Goal: Task Accomplishment & Management: Use online tool/utility

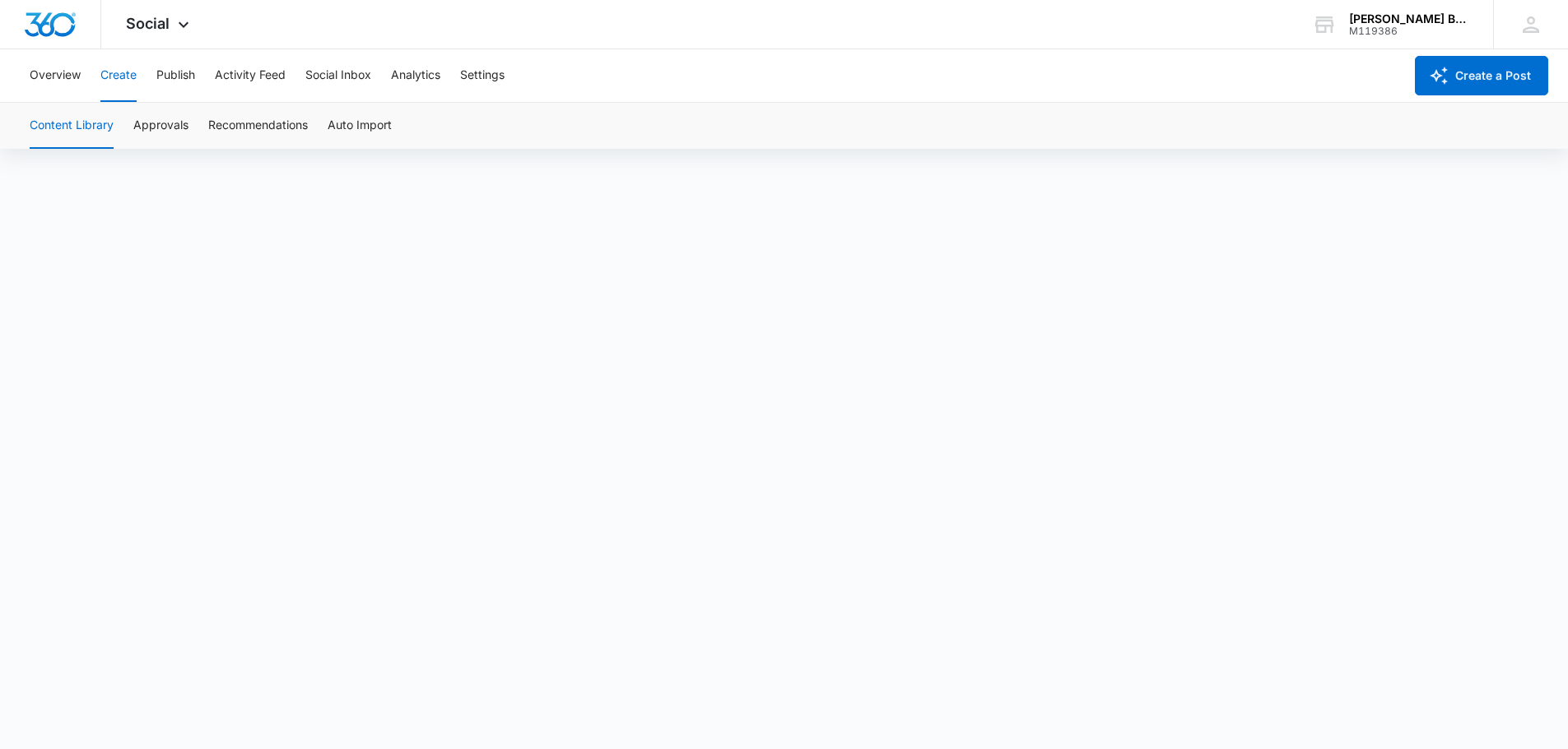
scroll to position [12, 0]
click at [166, 84] on button "Publish" at bounding box center [176, 75] width 38 height 52
click at [140, 124] on button "Schedules" at bounding box center [125, 125] width 56 height 46
click at [84, 120] on div "Calendar Schedules" at bounding box center [784, 125] width 1528 height 46
click at [60, 122] on button "Calendar" at bounding box center [54, 125] width 48 height 46
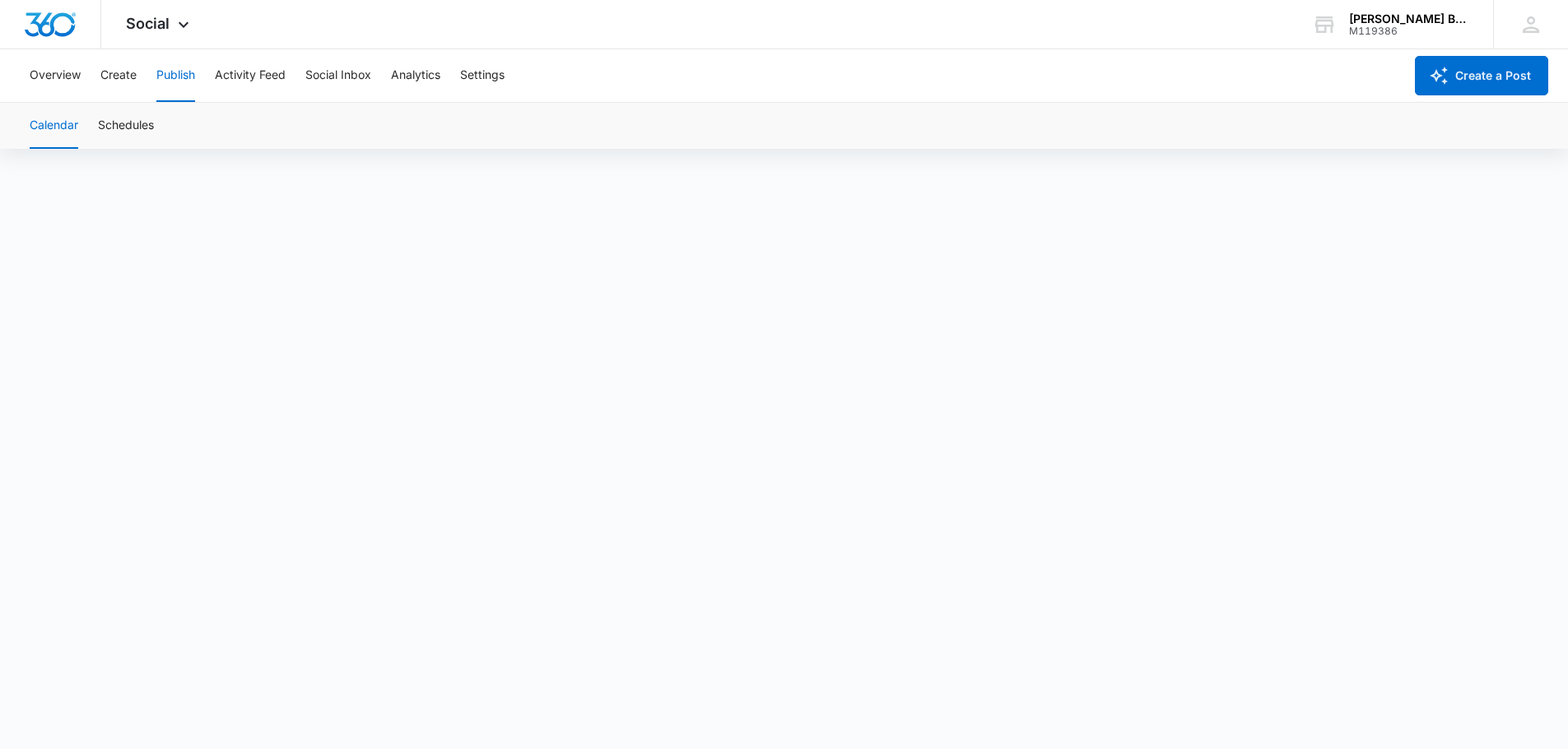
scroll to position [12, 0]
click at [77, 67] on button "Overview" at bounding box center [55, 75] width 51 height 52
click at [134, 79] on button "Create" at bounding box center [118, 75] width 36 height 52
